Goal: Navigation & Orientation: Find specific page/section

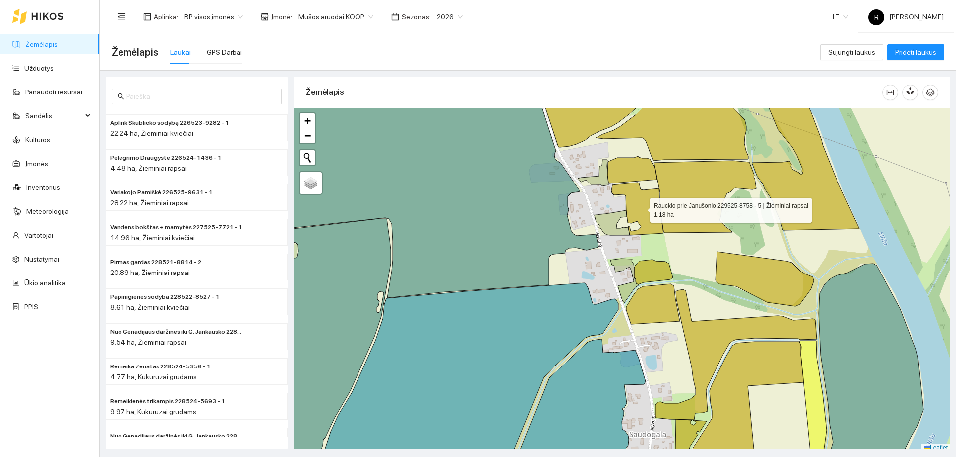
scroll to position [3, 0]
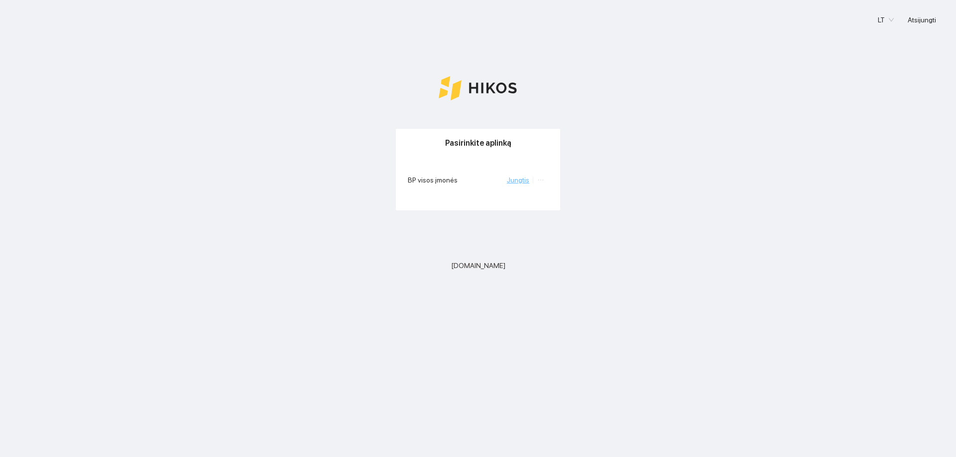
click at [525, 180] on link "Jungtis" at bounding box center [518, 180] width 22 height 8
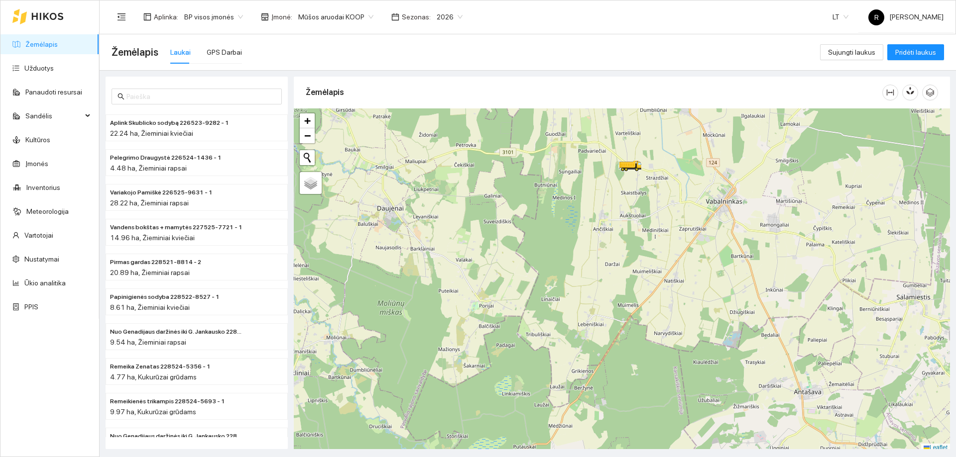
scroll to position [3, 0]
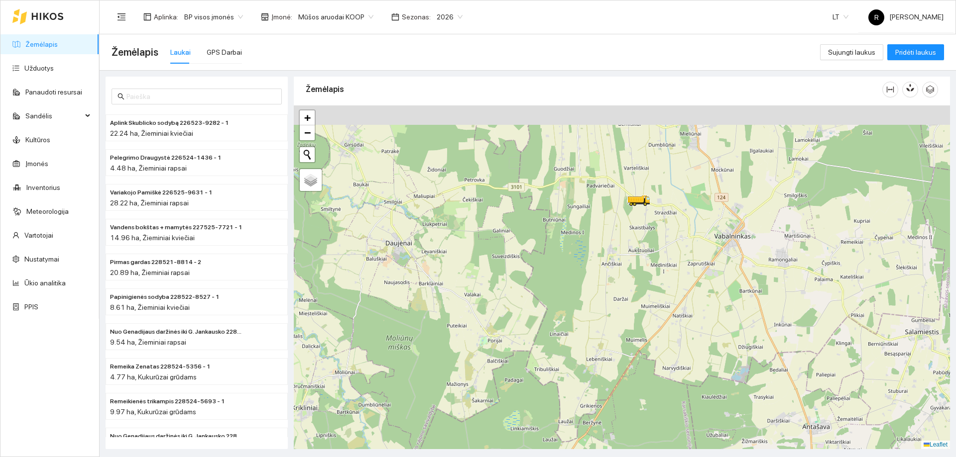
drag, startPoint x: 647, startPoint y: 231, endPoint x: 655, endPoint y: 262, distance: 31.8
click at [655, 264] on div at bounding box center [622, 278] width 656 height 344
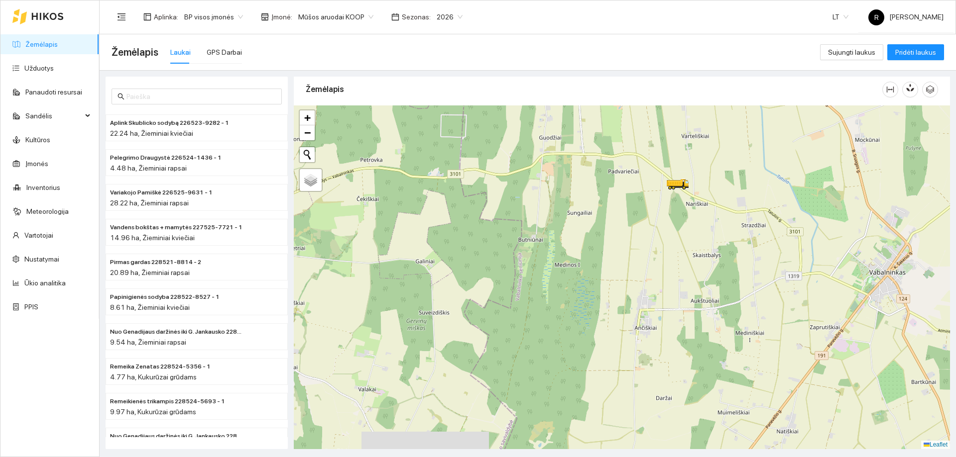
drag, startPoint x: 677, startPoint y: 239, endPoint x: 734, endPoint y: 265, distance: 62.8
click at [737, 268] on div at bounding box center [622, 278] width 656 height 344
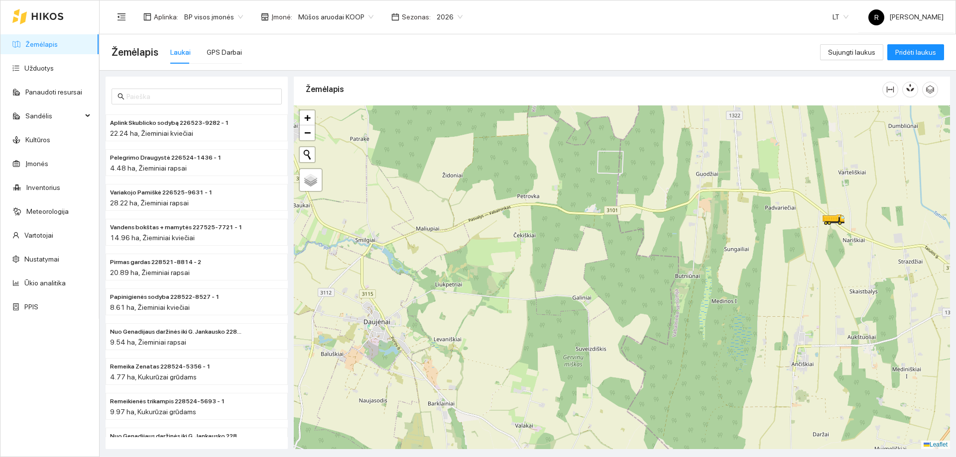
drag, startPoint x: 613, startPoint y: 232, endPoint x: 731, endPoint y: 250, distance: 119.9
click at [731, 250] on div at bounding box center [622, 278] width 656 height 344
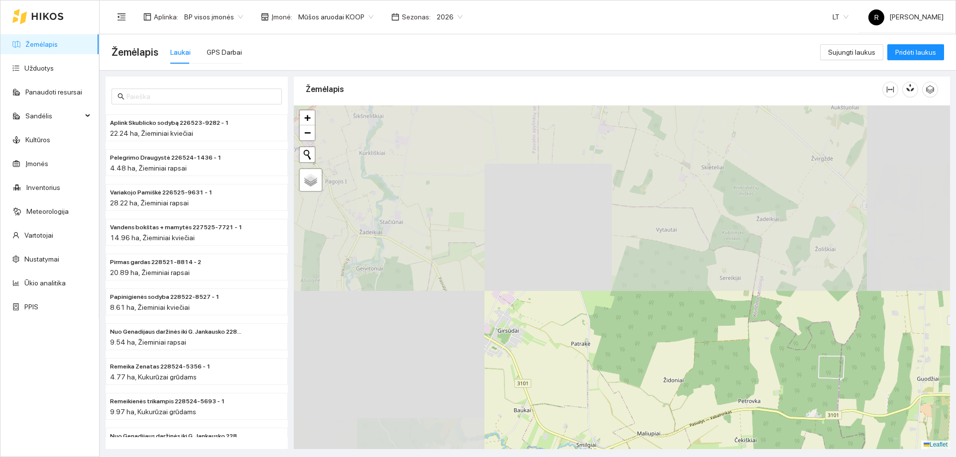
drag, startPoint x: 686, startPoint y: 306, endPoint x: 728, endPoint y: 415, distance: 116.8
click at [868, 457] on html "Žemėlapis Užduotys Panaudoti resursai Sandėlis Kultūros Įmonės Inventorius Mete…" at bounding box center [478, 228] width 956 height 457
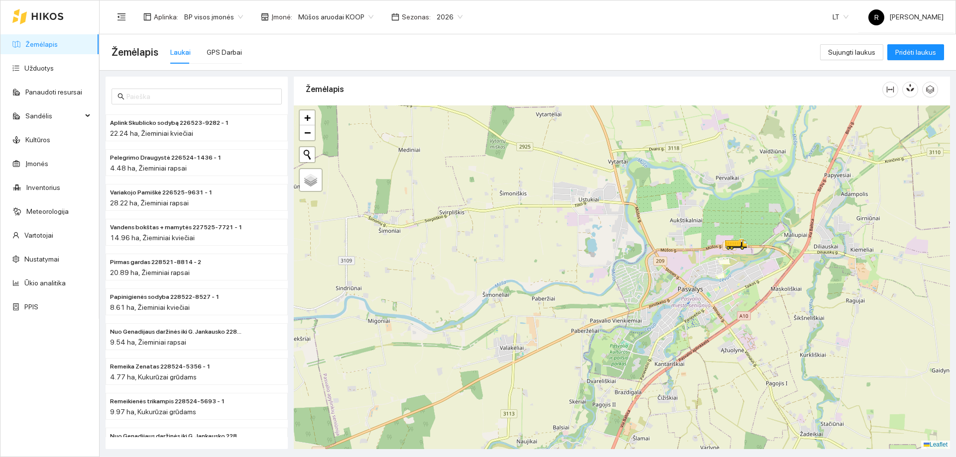
drag, startPoint x: 759, startPoint y: 289, endPoint x: 754, endPoint y: 314, distance: 25.4
click at [754, 314] on div at bounding box center [622, 278] width 656 height 344
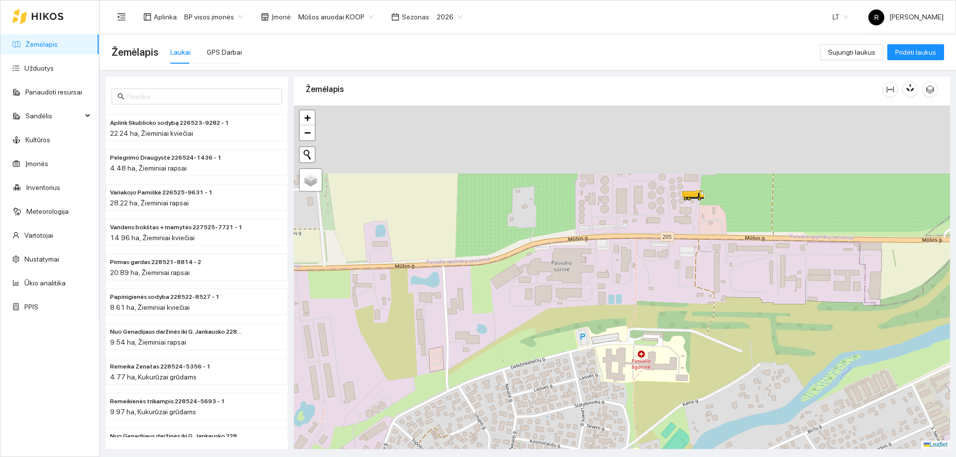
drag, startPoint x: 726, startPoint y: 325, endPoint x: 728, endPoint y: 344, distance: 19.0
click at [728, 344] on div at bounding box center [622, 278] width 656 height 344
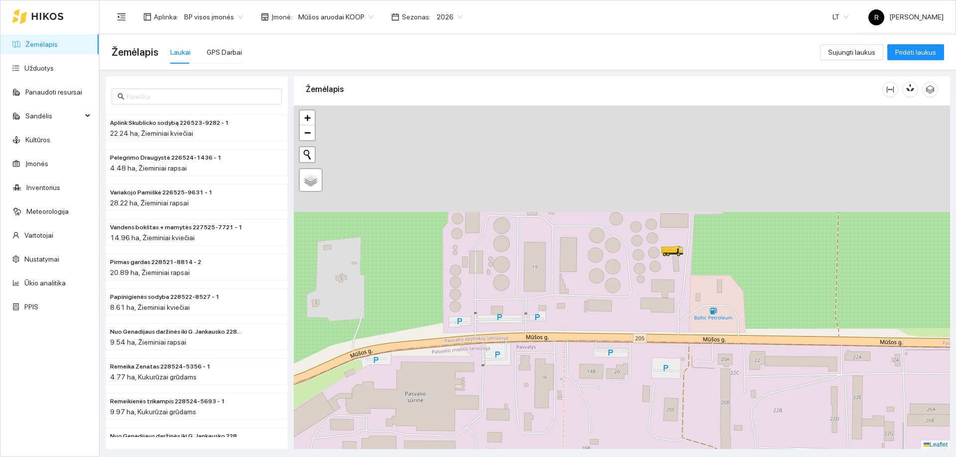
drag, startPoint x: 712, startPoint y: 379, endPoint x: 719, endPoint y: 372, distance: 10.6
click at [719, 411] on div at bounding box center [622, 278] width 656 height 344
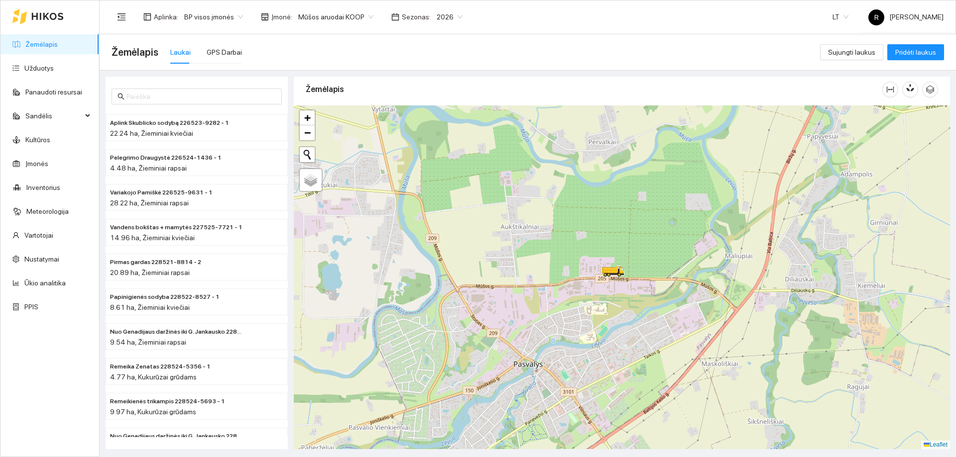
drag, startPoint x: 715, startPoint y: 363, endPoint x: 672, endPoint y: 340, distance: 48.5
click at [672, 340] on div at bounding box center [622, 278] width 656 height 344
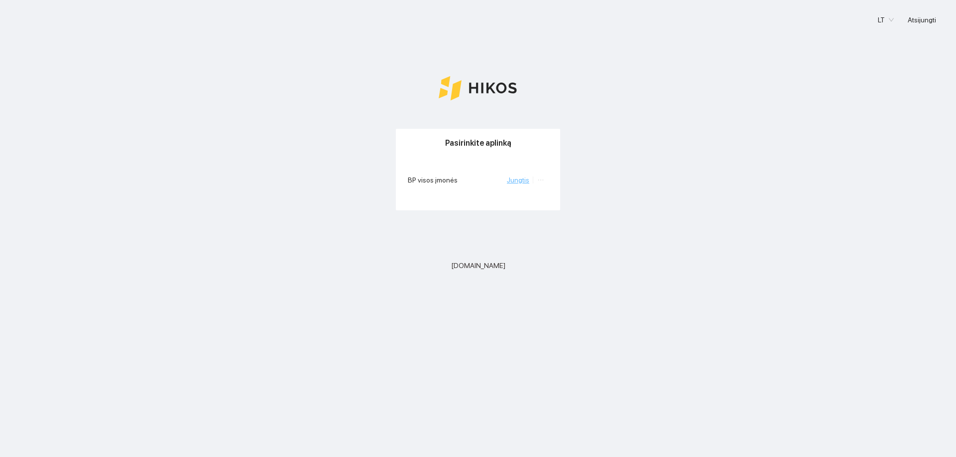
click at [519, 184] on li "Jungtis" at bounding box center [520, 180] width 26 height 11
click at [520, 179] on link "Jungtis" at bounding box center [518, 180] width 22 height 8
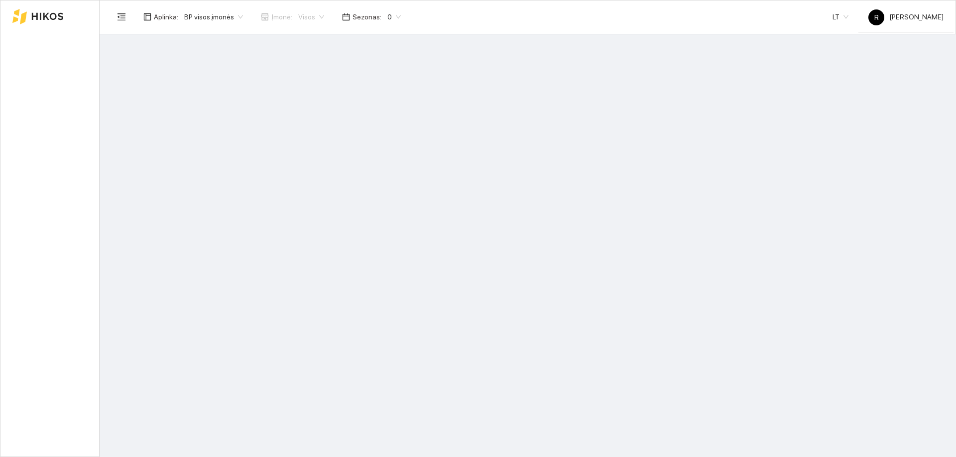
click at [520, 179] on main at bounding box center [528, 245] width 856 height 423
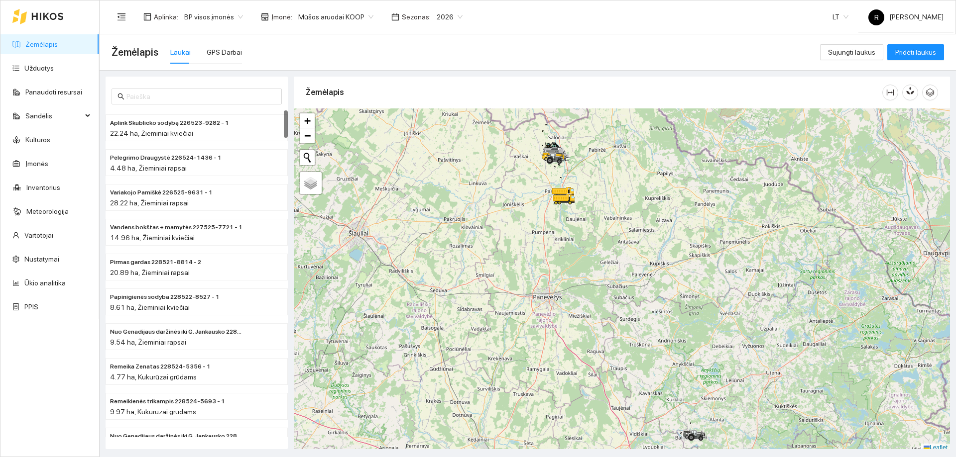
scroll to position [3, 0]
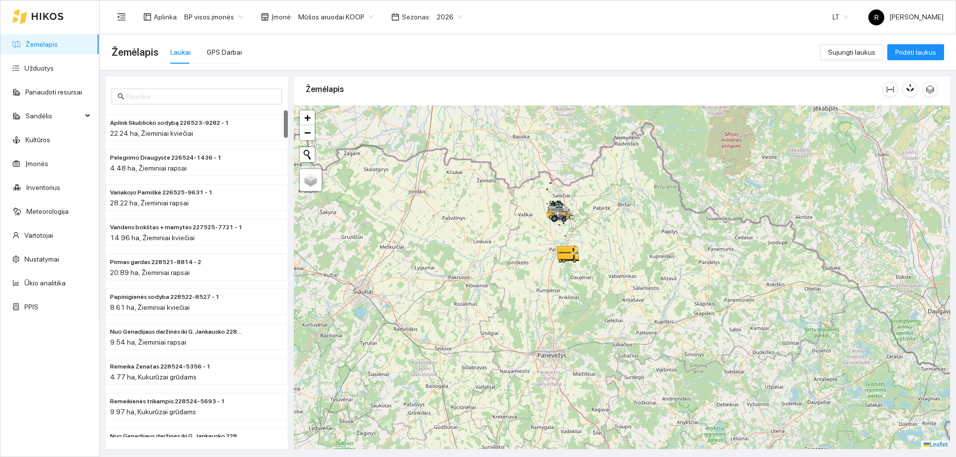
drag, startPoint x: 613, startPoint y: 174, endPoint x: 618, endPoint y: 235, distance: 61.4
click at [618, 235] on div at bounding box center [622, 278] width 656 height 344
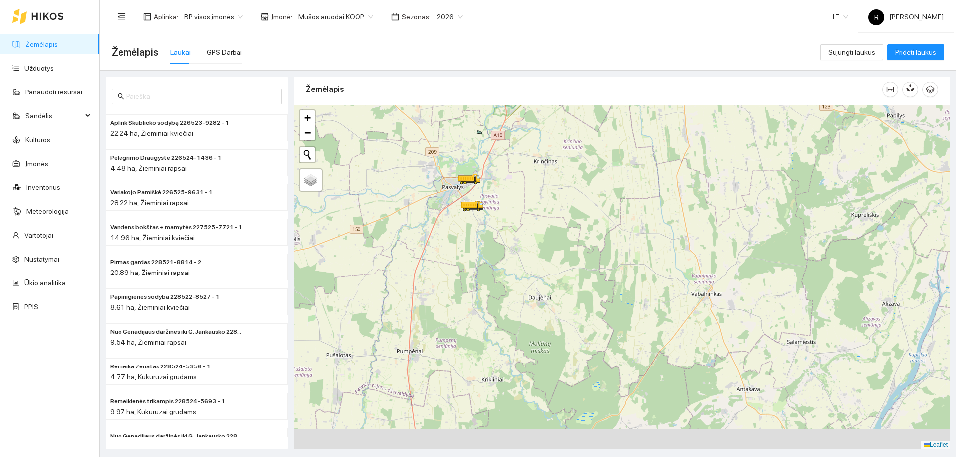
drag, startPoint x: 499, startPoint y: 237, endPoint x: 535, endPoint y: 176, distance: 70.9
click at [535, 176] on div at bounding box center [622, 278] width 656 height 344
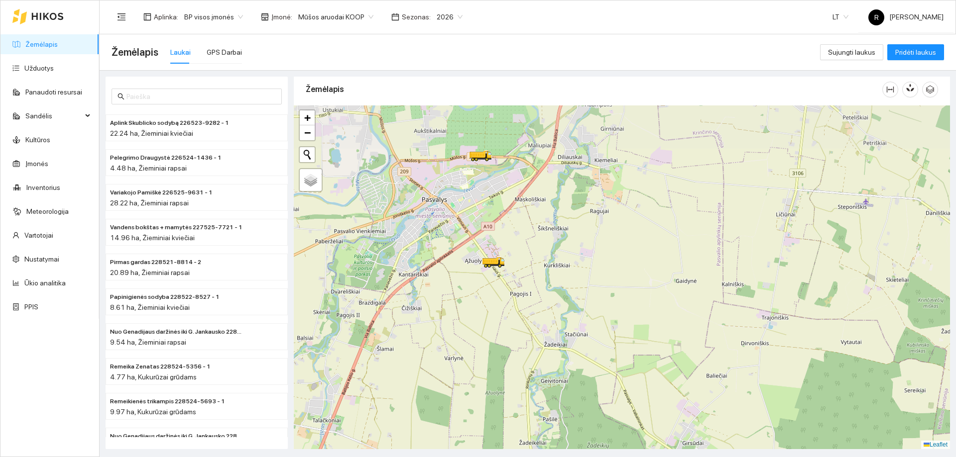
drag, startPoint x: 424, startPoint y: 148, endPoint x: 501, endPoint y: 220, distance: 105.6
click at [501, 225] on div at bounding box center [622, 278] width 656 height 344
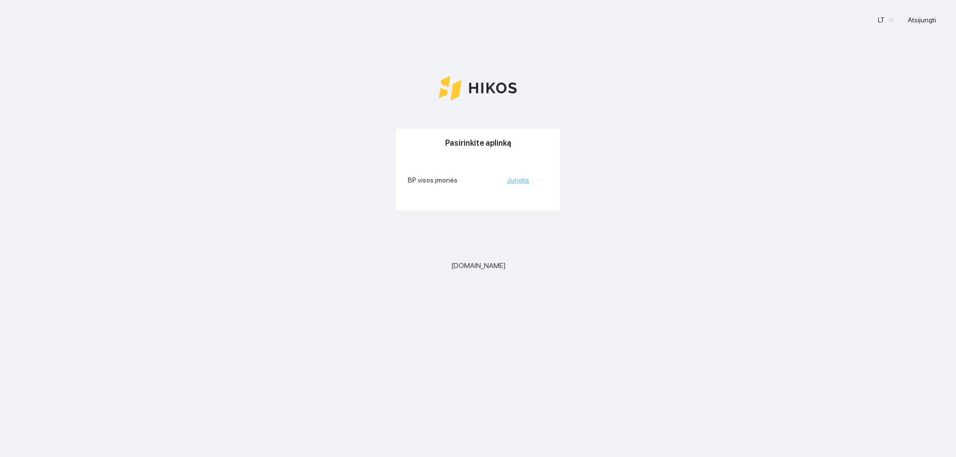
click at [520, 181] on link "Jungtis" at bounding box center [518, 180] width 22 height 8
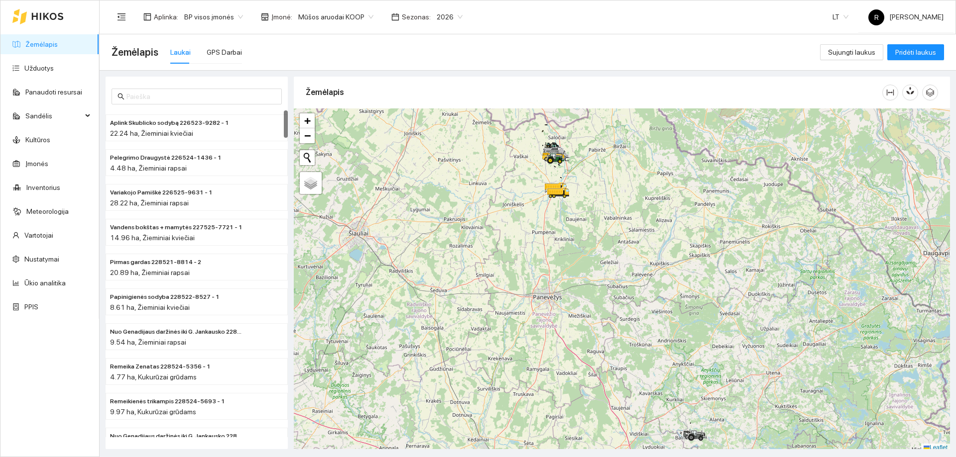
scroll to position [3, 0]
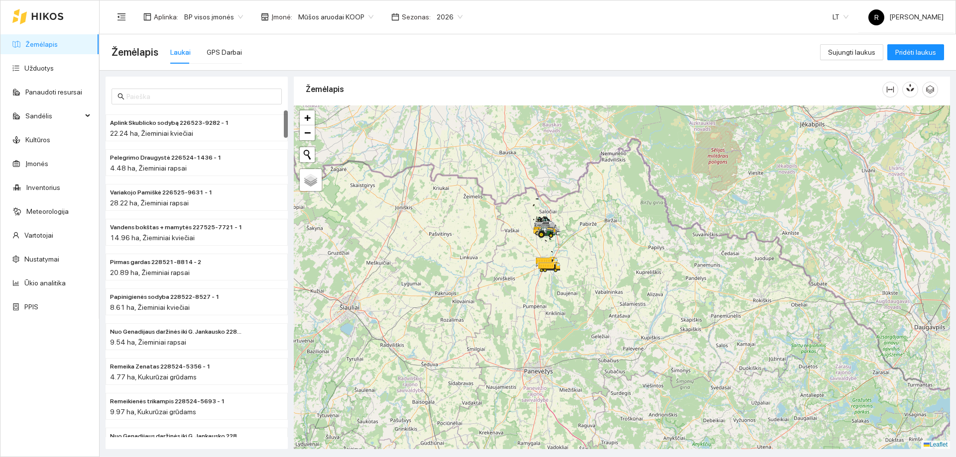
drag, startPoint x: 540, startPoint y: 182, endPoint x: 532, endPoint y: 294, distance: 112.3
click at [532, 294] on div at bounding box center [622, 278] width 656 height 344
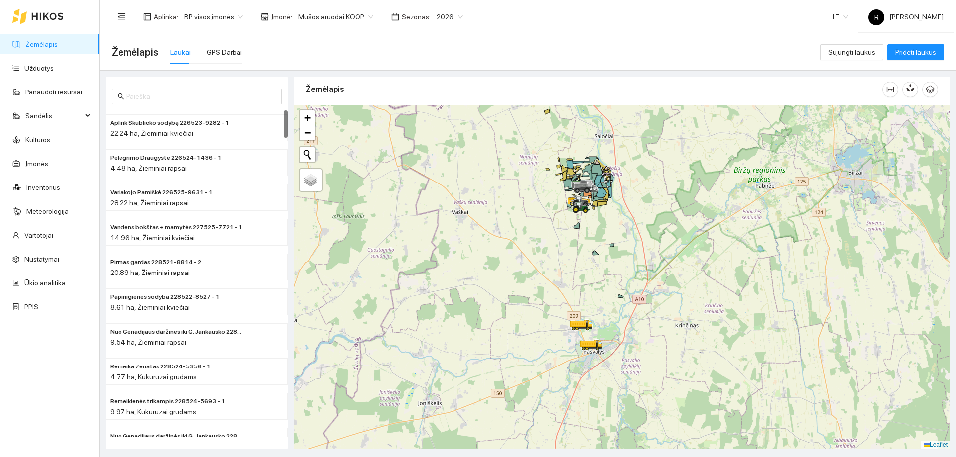
drag, startPoint x: 581, startPoint y: 249, endPoint x: 603, endPoint y: 352, distance: 104.9
click at [603, 352] on div at bounding box center [622, 278] width 656 height 344
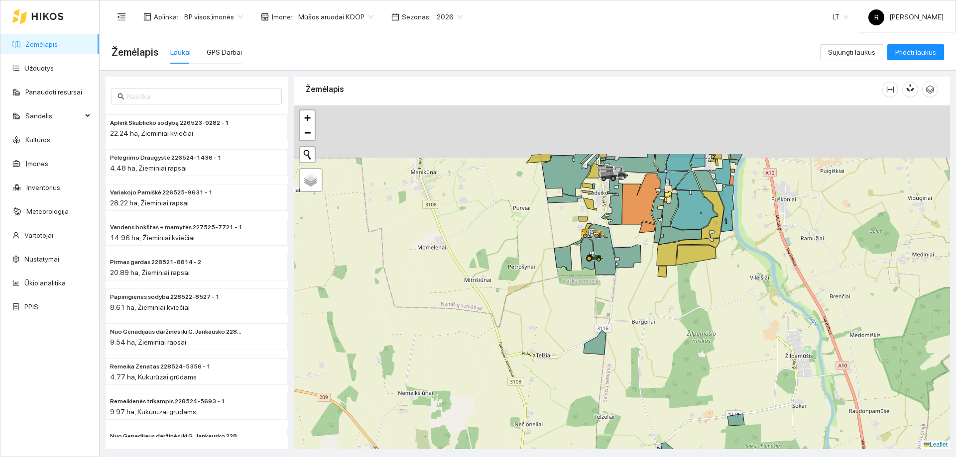
drag, startPoint x: 639, startPoint y: 262, endPoint x: 660, endPoint y: 456, distance: 195.2
click at [660, 456] on main "Žemėlapis Laukai GPS Darbai Sujungti laukus Pridėti laukus Aplink Skublicko sod…" at bounding box center [528, 245] width 856 height 423
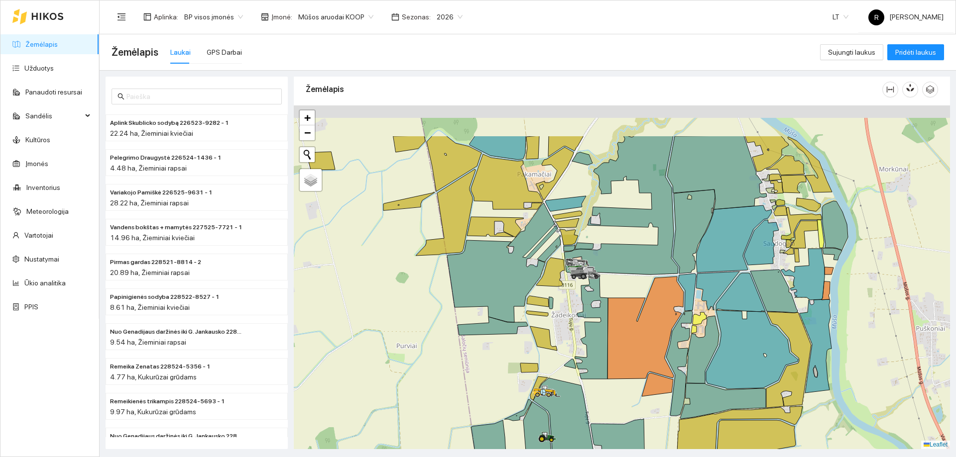
drag, startPoint x: 645, startPoint y: 295, endPoint x: 658, endPoint y: 366, distance: 72.3
click at [658, 363] on icon at bounding box center [645, 328] width 76 height 103
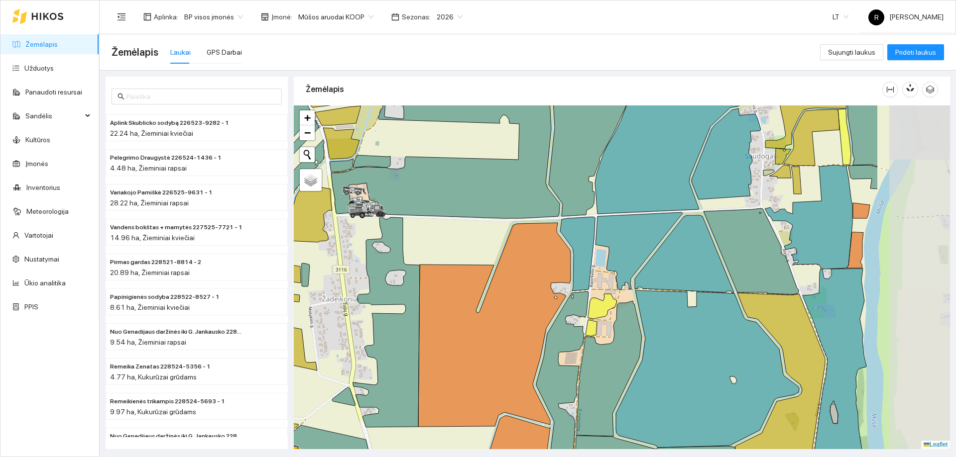
drag, startPoint x: 786, startPoint y: 356, endPoint x: 639, endPoint y: 324, distance: 150.8
click at [639, 324] on icon at bounding box center [707, 369] width 183 height 157
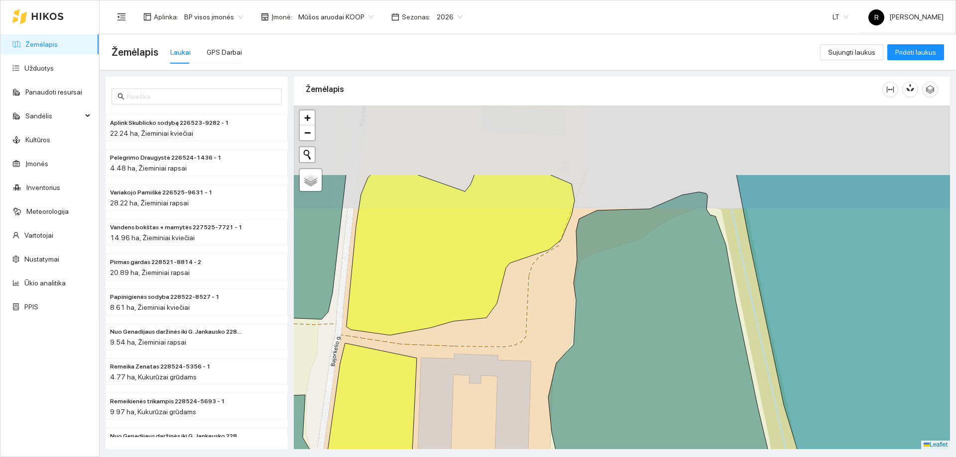
drag, startPoint x: 434, startPoint y: 213, endPoint x: 464, endPoint y: 338, distance: 129.2
click at [464, 335] on icon at bounding box center [460, 255] width 228 height 161
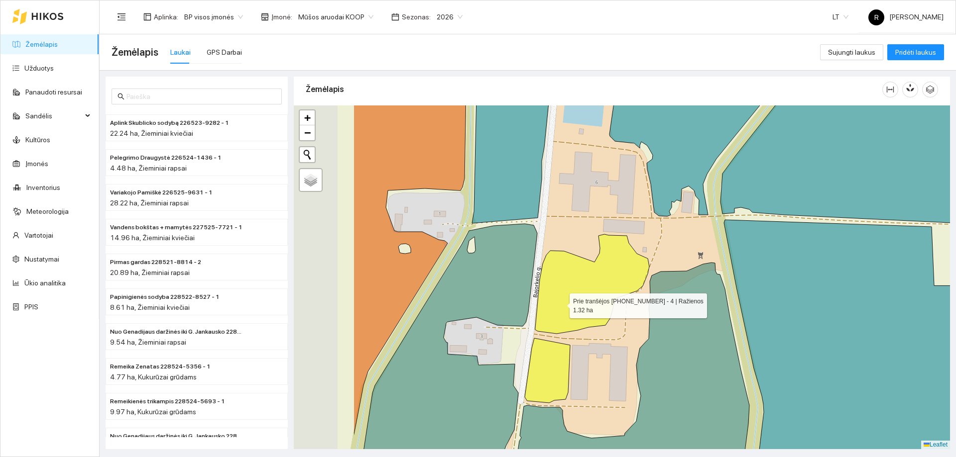
drag, startPoint x: 434, startPoint y: 317, endPoint x: 560, endPoint y: 304, distance: 126.6
click at [560, 304] on icon at bounding box center [592, 284] width 114 height 100
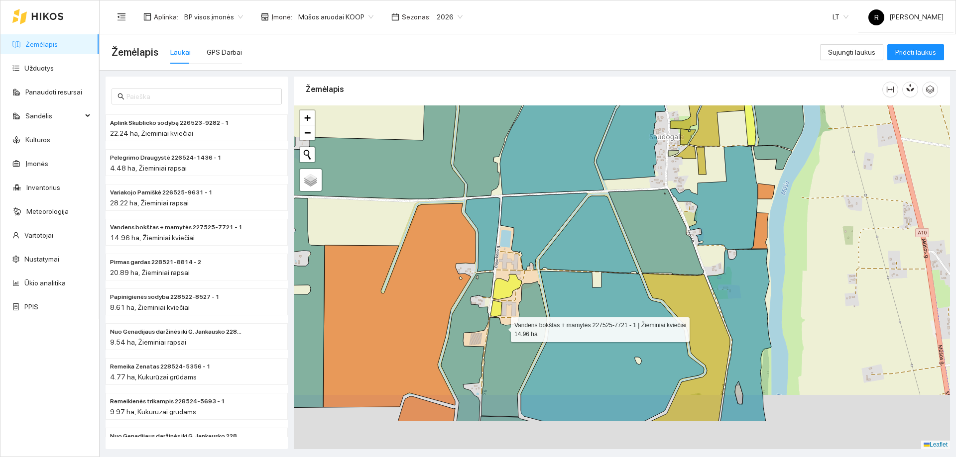
drag, startPoint x: 498, startPoint y: 396, endPoint x: 501, endPoint y: 313, distance: 83.2
click at [501, 315] on icon at bounding box center [513, 349] width 65 height 135
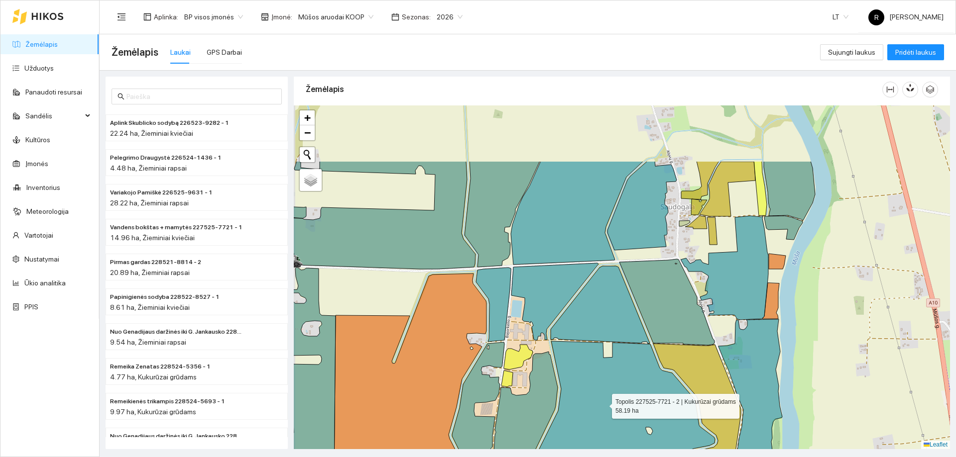
drag, startPoint x: 592, startPoint y: 313, endPoint x: 593, endPoint y: 363, distance: 50.8
click at [604, 403] on icon at bounding box center [623, 419] width 183 height 157
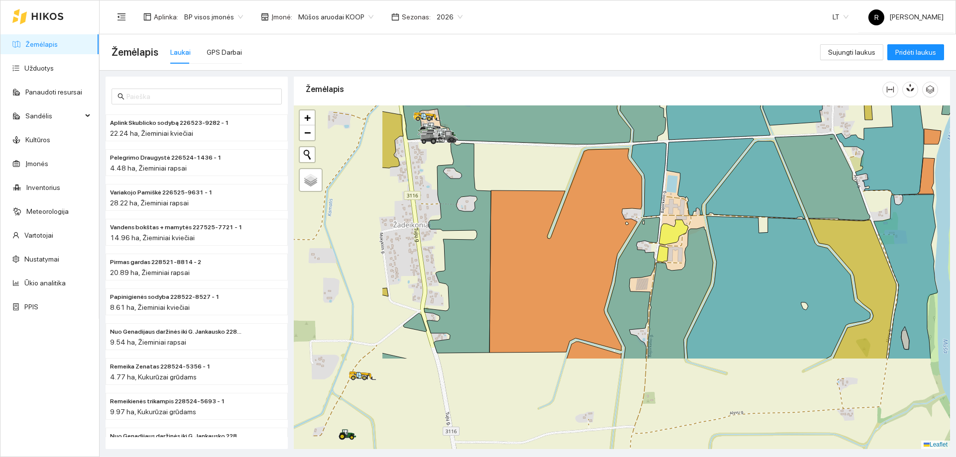
drag, startPoint x: 576, startPoint y: 331, endPoint x: 622, endPoint y: 271, distance: 75.2
click at [706, 219] on icon at bounding box center [755, 180] width 99 height 78
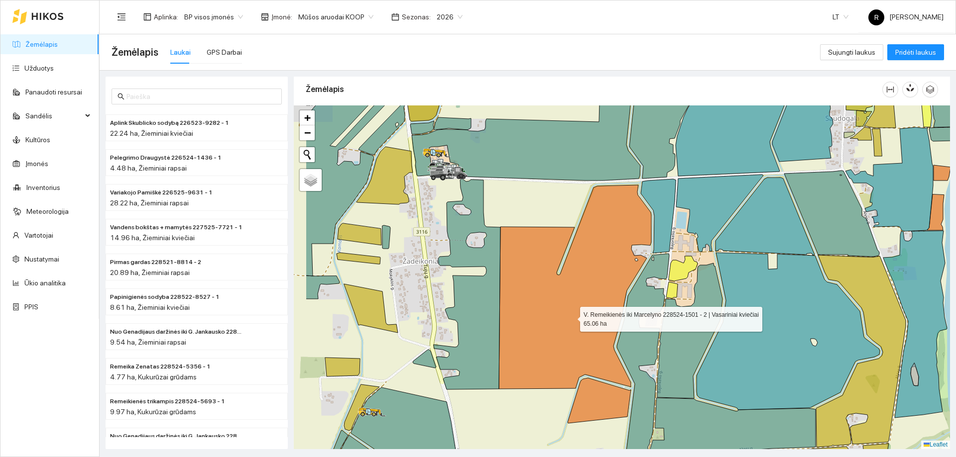
drag, startPoint x: 491, startPoint y: 331, endPoint x: 689, endPoint y: 301, distance: 200.3
click at [651, 301] on icon at bounding box center [575, 287] width 152 height 204
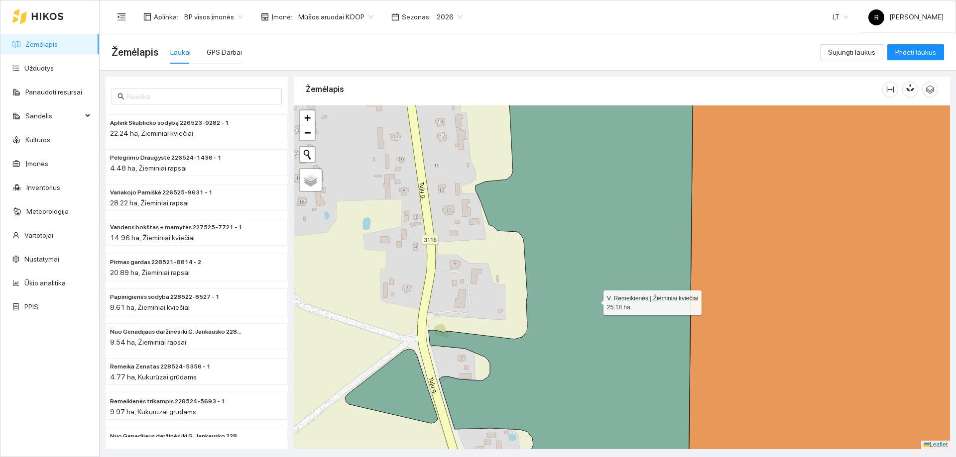
drag, startPoint x: 484, startPoint y: 300, endPoint x: 600, endPoint y: 300, distance: 116.0
click at [600, 300] on icon at bounding box center [561, 279] width 264 height 414
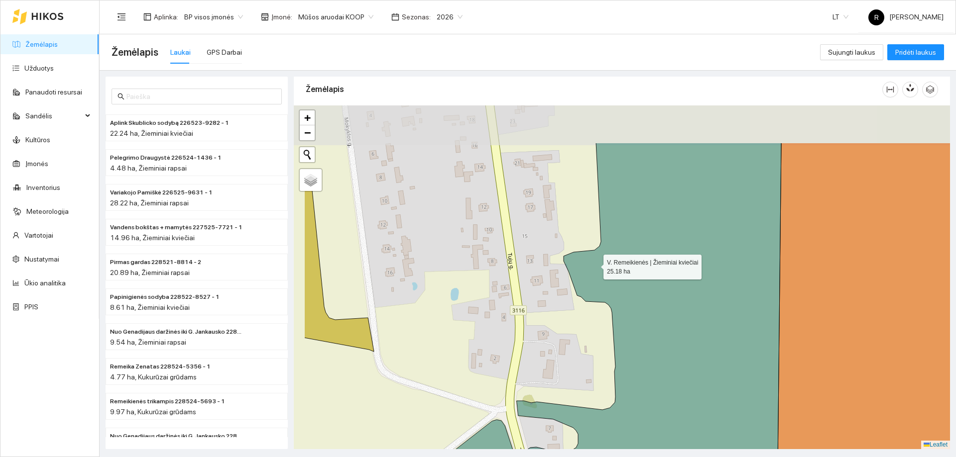
drag, startPoint x: 518, startPoint y: 192, endPoint x: 595, endPoint y: 264, distance: 105.6
click at [595, 264] on icon at bounding box center [649, 350] width 264 height 414
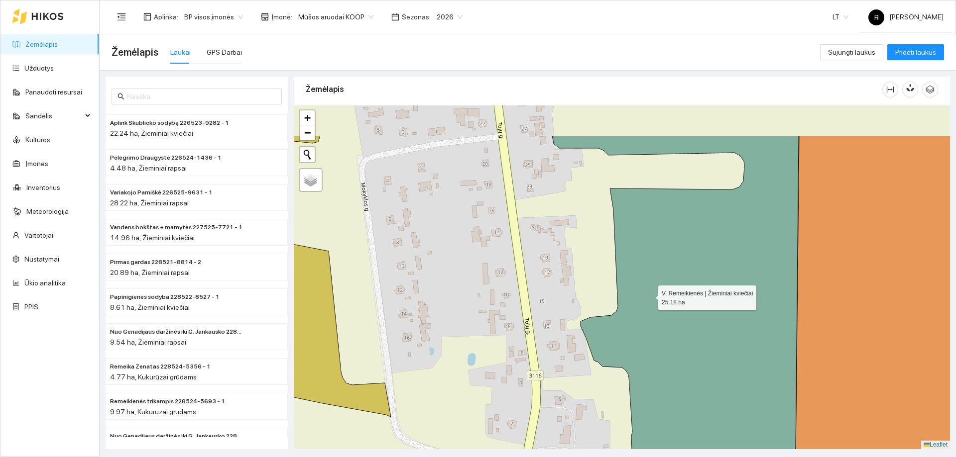
drag, startPoint x: 627, startPoint y: 212, endPoint x: 655, endPoint y: 306, distance: 98.5
click at [655, 306] on icon at bounding box center [666, 343] width 265 height 414
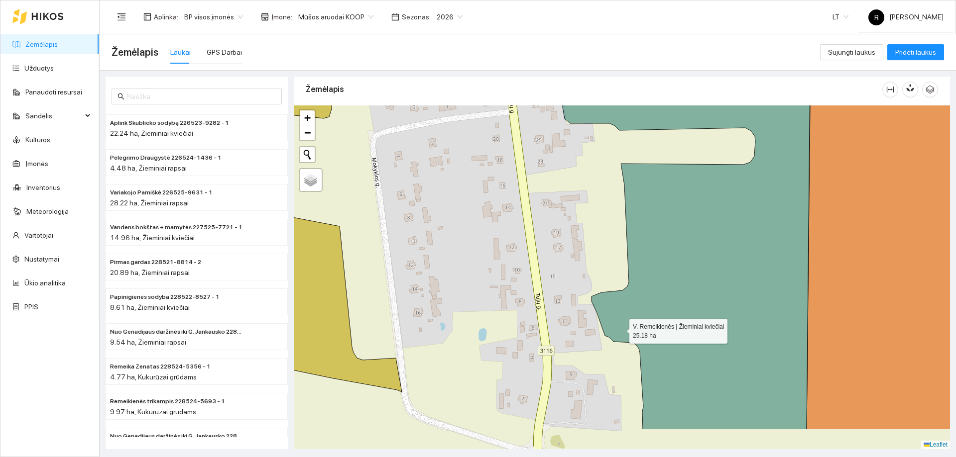
drag, startPoint x: 620, startPoint y: 356, endPoint x: 649, endPoint y: 269, distance: 92.2
click at [647, 272] on icon at bounding box center [686, 223] width 248 height 414
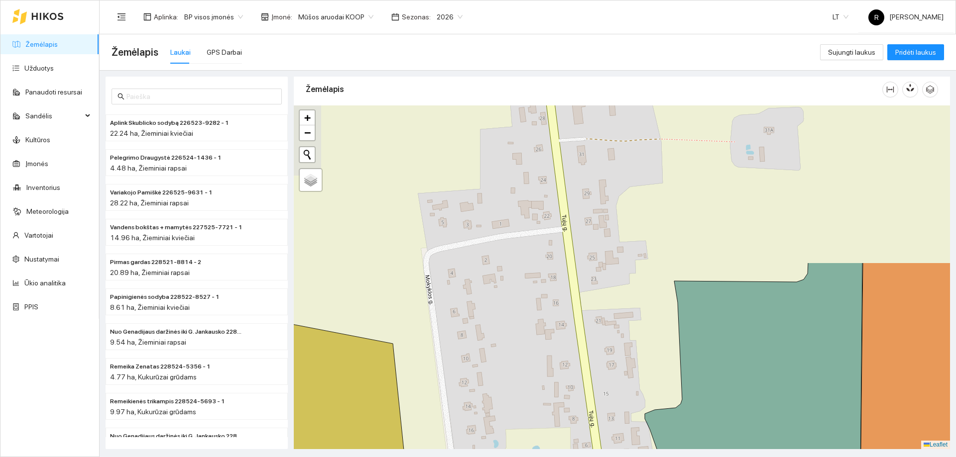
drag, startPoint x: 656, startPoint y: 207, endPoint x: 679, endPoint y: 399, distance: 193.6
click at [679, 399] on div at bounding box center [622, 278] width 656 height 344
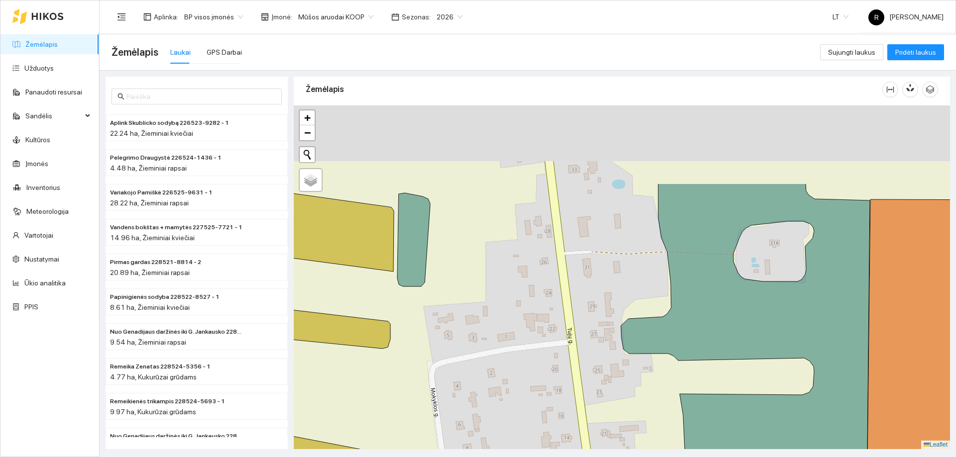
drag, startPoint x: 710, startPoint y: 267, endPoint x: 722, endPoint y: 415, distance: 147.8
click at [722, 415] on div at bounding box center [622, 278] width 656 height 344
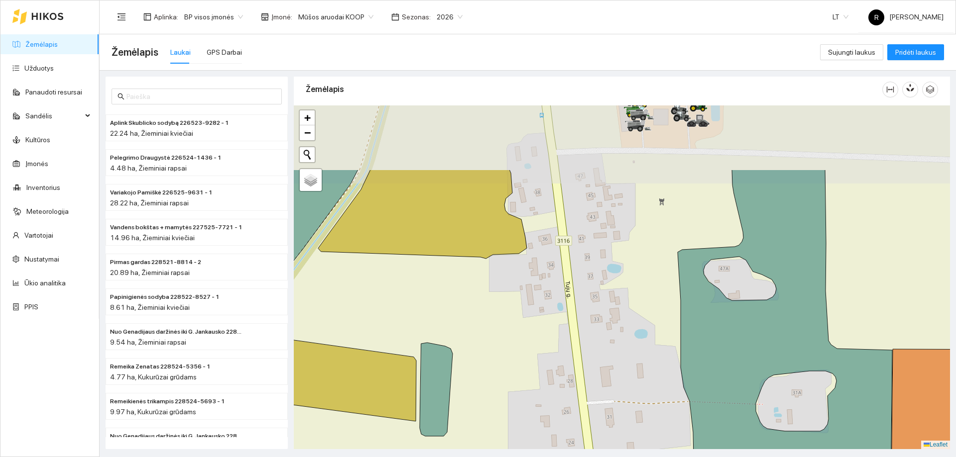
drag, startPoint x: 773, startPoint y: 322, endPoint x: 787, endPoint y: 406, distance: 85.8
click at [787, 406] on div at bounding box center [622, 278] width 656 height 344
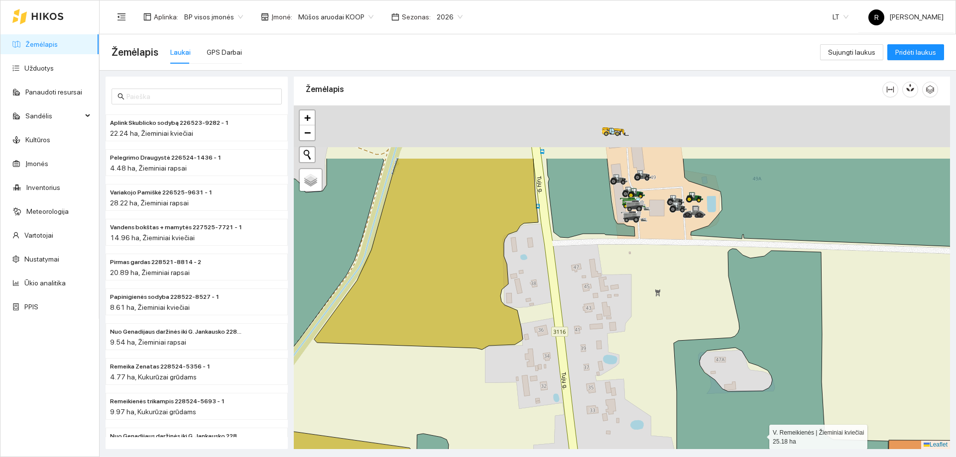
drag, startPoint x: 765, startPoint y: 345, endPoint x: 760, endPoint y: 434, distance: 89.2
click at [760, 434] on icon at bounding box center [763, 410] width 249 height 323
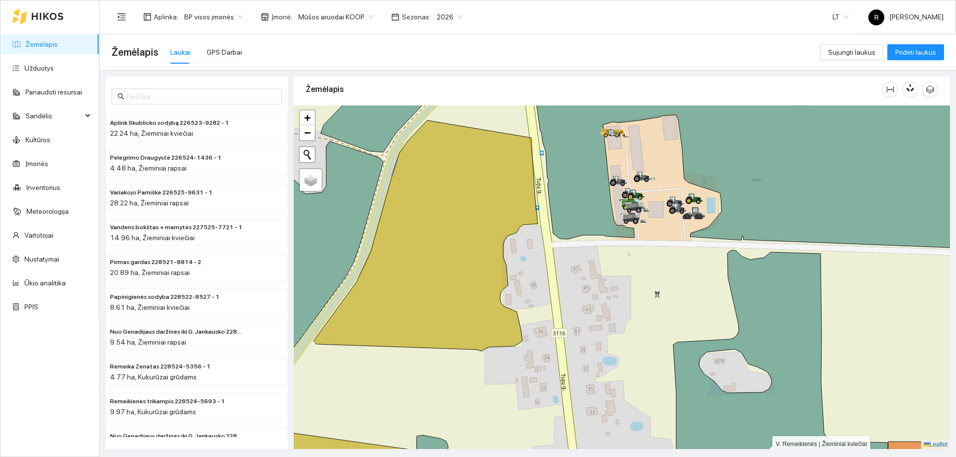
drag, startPoint x: 763, startPoint y: 446, endPoint x: 777, endPoint y: 215, distance: 231.9
click at [777, 250] on icon at bounding box center [780, 367] width 215 height 234
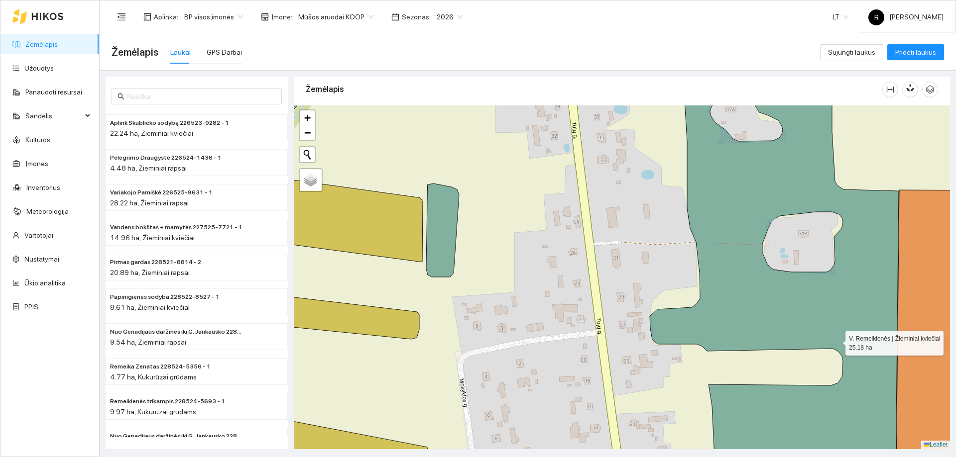
drag, startPoint x: 844, startPoint y: 368, endPoint x: 828, endPoint y: 286, distance: 83.7
click at [828, 287] on icon at bounding box center [774, 262] width 249 height 414
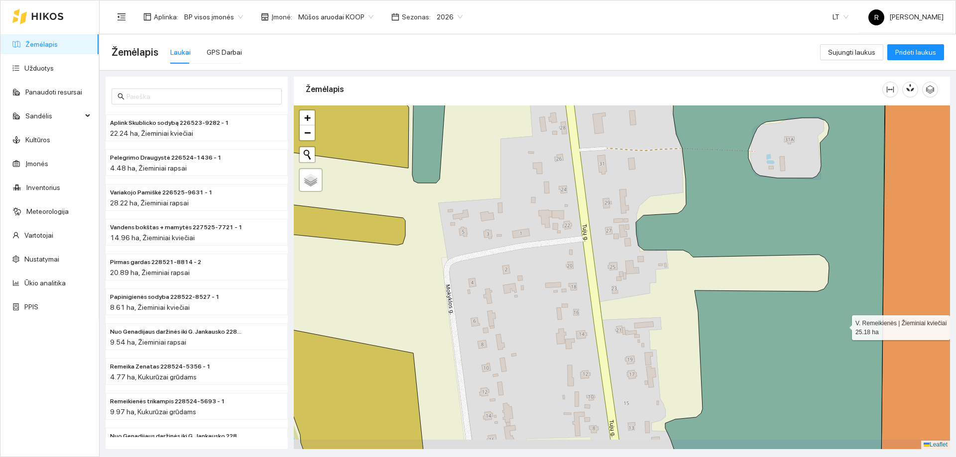
drag, startPoint x: 846, startPoint y: 354, endPoint x: 839, endPoint y: 310, distance: 44.8
click at [839, 310] on icon at bounding box center [760, 259] width 249 height 414
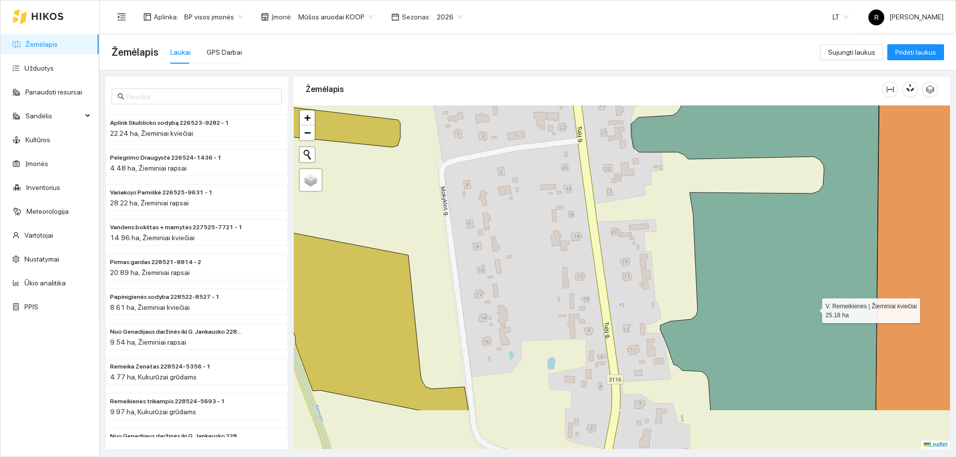
drag, startPoint x: 812, startPoint y: 350, endPoint x: 818, endPoint y: 302, distance: 48.2
click at [814, 306] on icon at bounding box center [755, 205] width 249 height 414
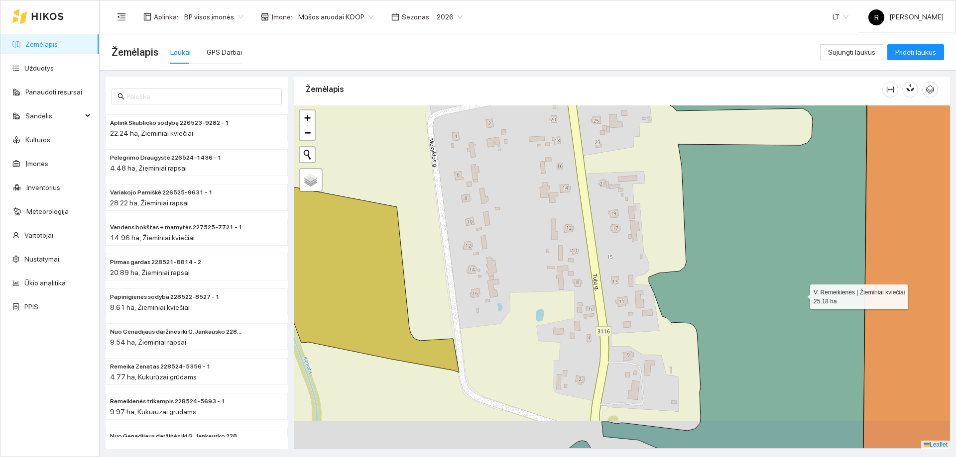
drag, startPoint x: 816, startPoint y: 333, endPoint x: 798, endPoint y: 287, distance: 48.7
click at [798, 287] on icon at bounding box center [734, 242] width 265 height 414
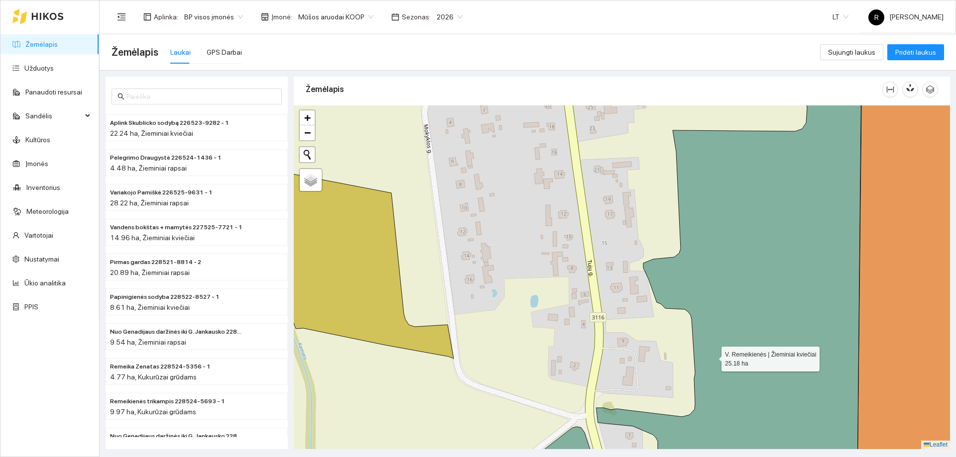
drag, startPoint x: 713, startPoint y: 361, endPoint x: 712, endPoint y: 256, distance: 105.0
click at [711, 259] on icon at bounding box center [728, 274] width 265 height 414
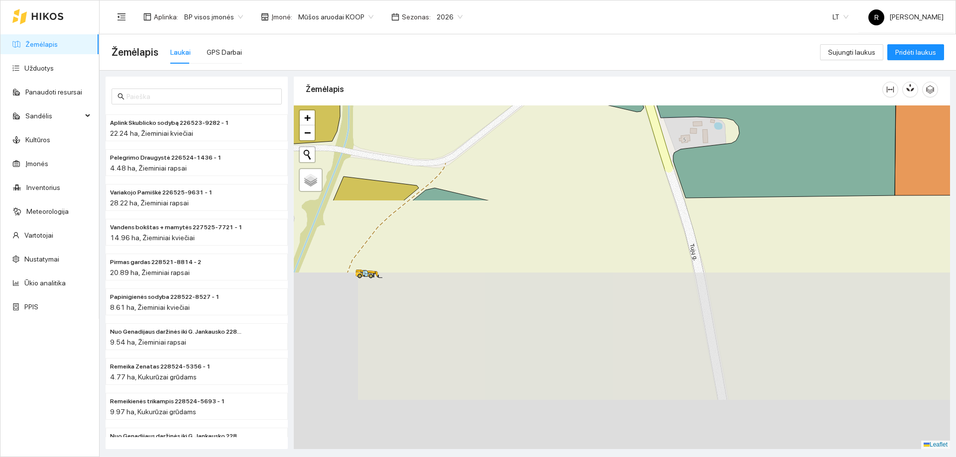
drag, startPoint x: 506, startPoint y: 355, endPoint x: 544, endPoint y: 78, distance: 279.9
click at [544, 78] on div "Žemėlapis" at bounding box center [622, 260] width 656 height 373
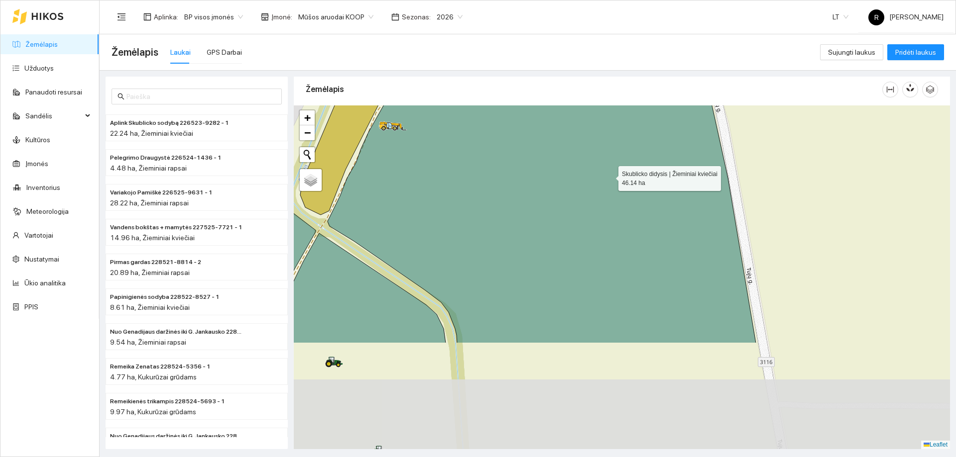
drag, startPoint x: 586, startPoint y: 318, endPoint x: 609, endPoint y: 177, distance: 142.6
click at [609, 177] on icon at bounding box center [542, 191] width 428 height 303
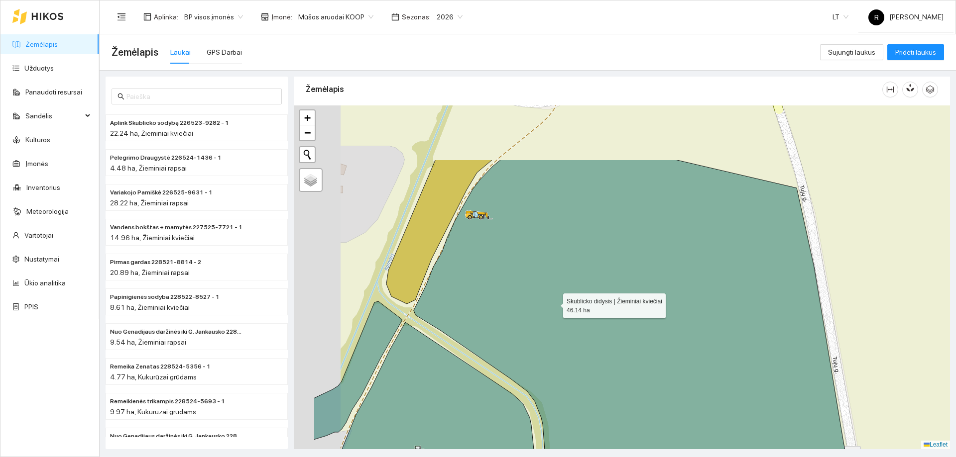
drag, startPoint x: 468, startPoint y: 214, endPoint x: 554, endPoint y: 303, distance: 123.9
click at [554, 303] on icon at bounding box center [640, 367] width 452 height 414
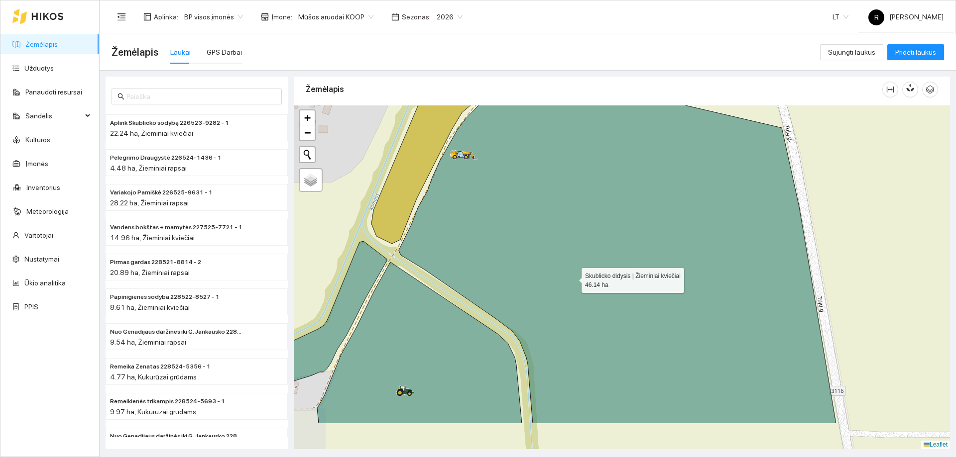
drag, startPoint x: 586, startPoint y: 339, endPoint x: 574, endPoint y: 271, distance: 69.1
click at [574, 271] on icon at bounding box center [617, 246] width 437 height 355
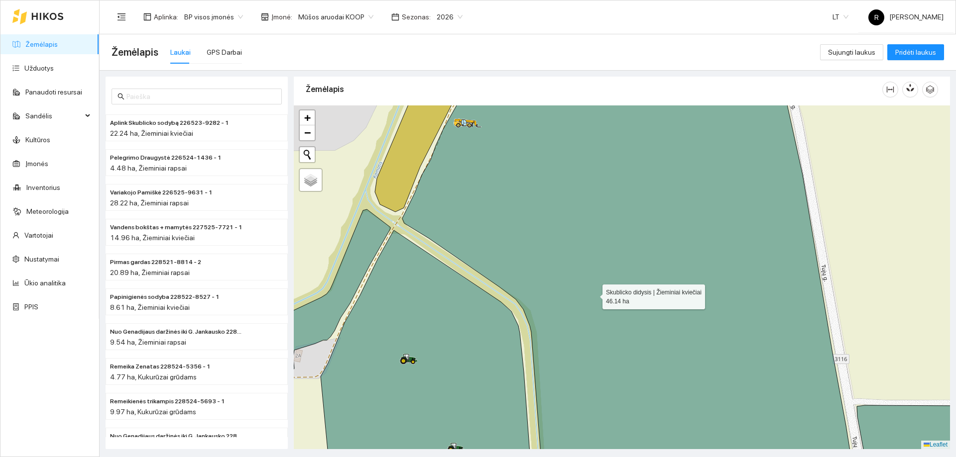
drag, startPoint x: 593, startPoint y: 303, endPoint x: 610, endPoint y: 191, distance: 113.3
click at [610, 191] on icon at bounding box center [626, 254] width 449 height 414
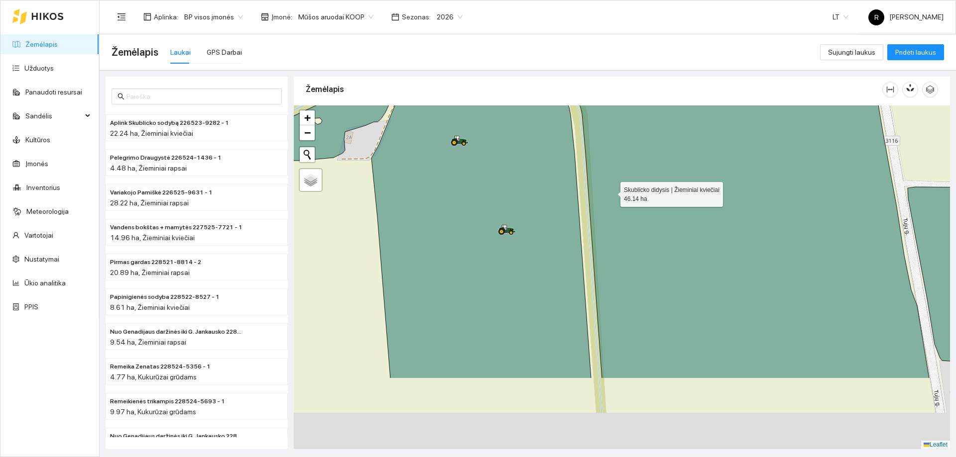
drag, startPoint x: 576, startPoint y: 305, endPoint x: 613, endPoint y: 188, distance: 123.1
click at [613, 188] on icon at bounding box center [691, 172] width 476 height 414
